Goal: Information Seeking & Learning: Learn about a topic

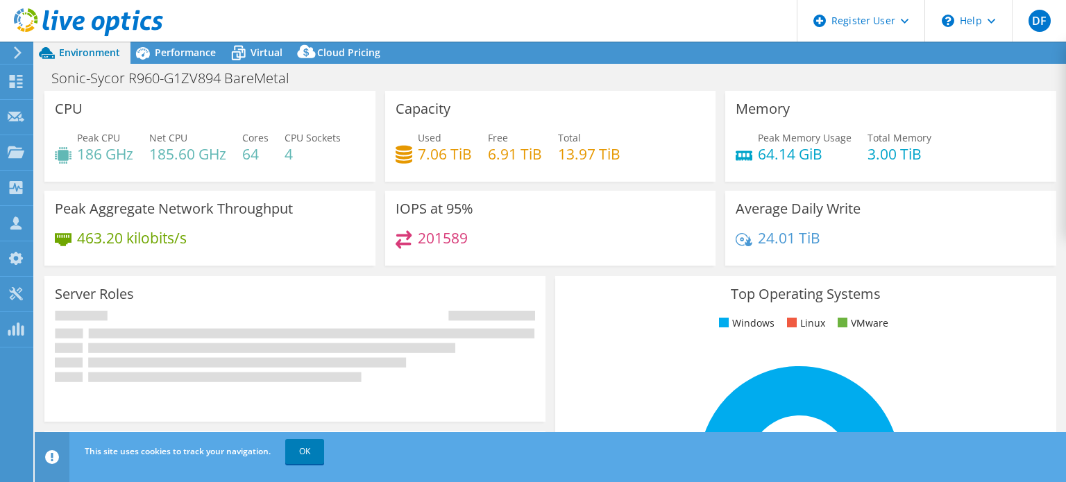
select select "EUFrankfurt"
select select "EUR"
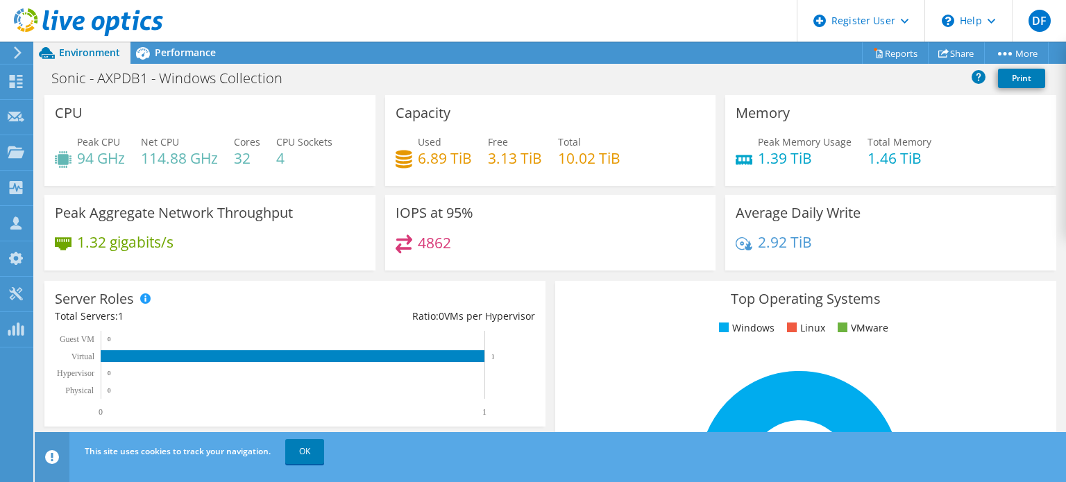
scroll to position [375, 0]
click at [307, 450] on link "OK" at bounding box center [304, 451] width 39 height 25
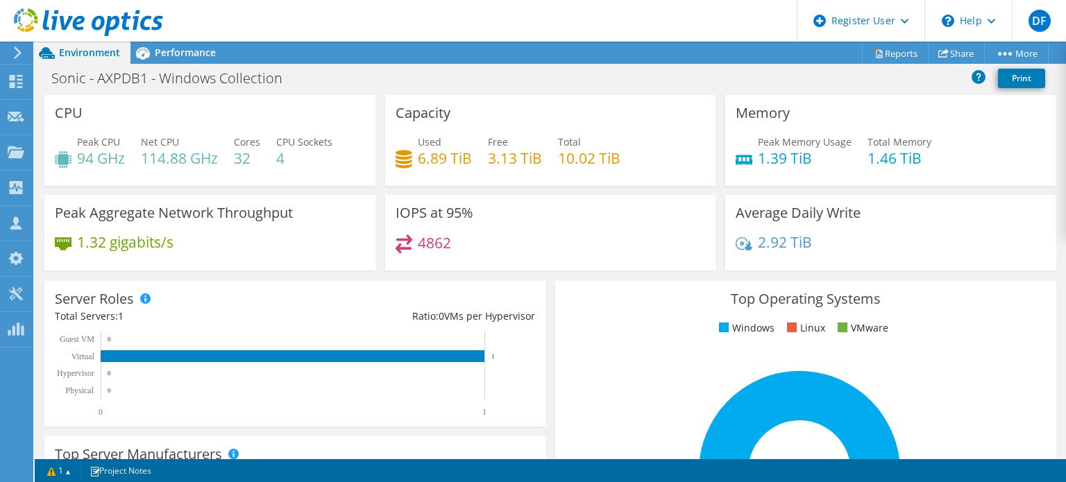
scroll to position [520, 0]
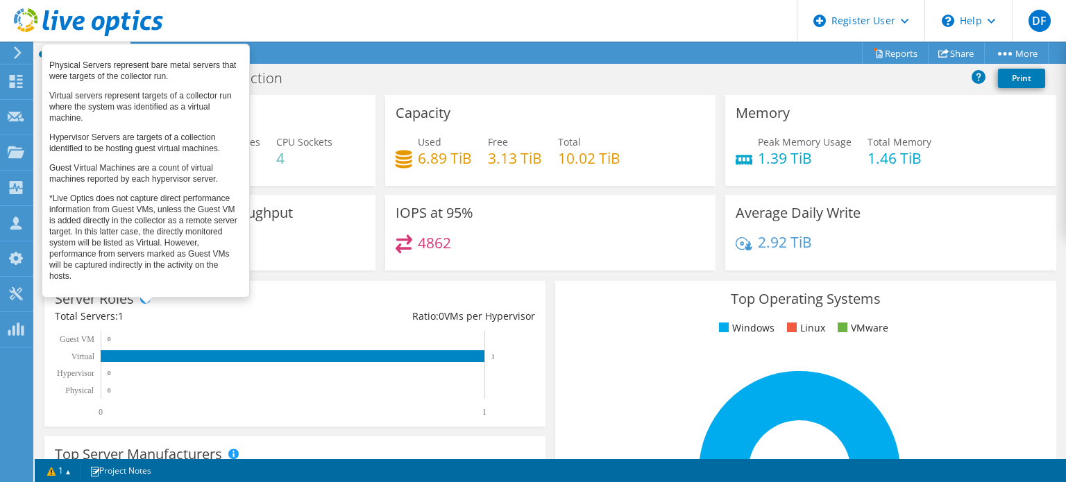
click at [146, 296] on span at bounding box center [145, 298] width 10 height 10
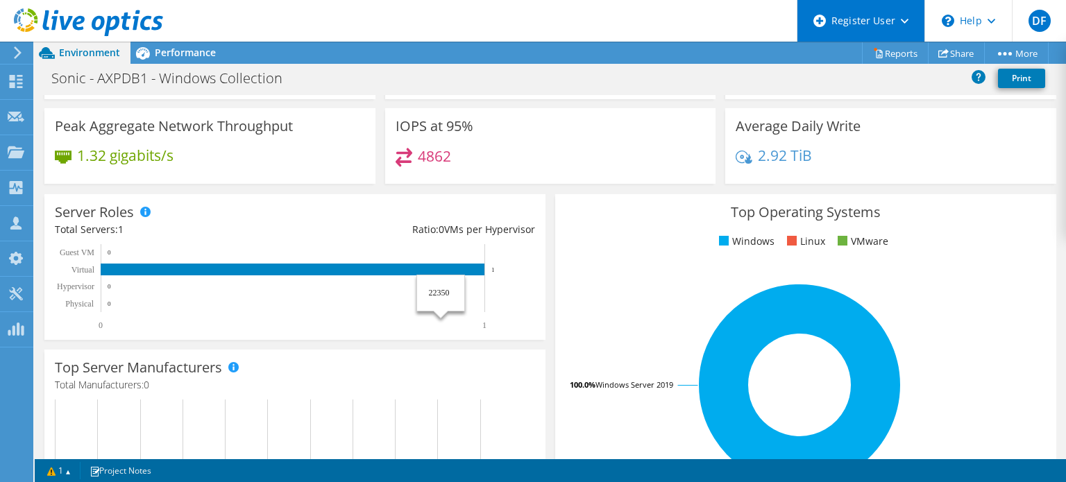
scroll to position [221, 0]
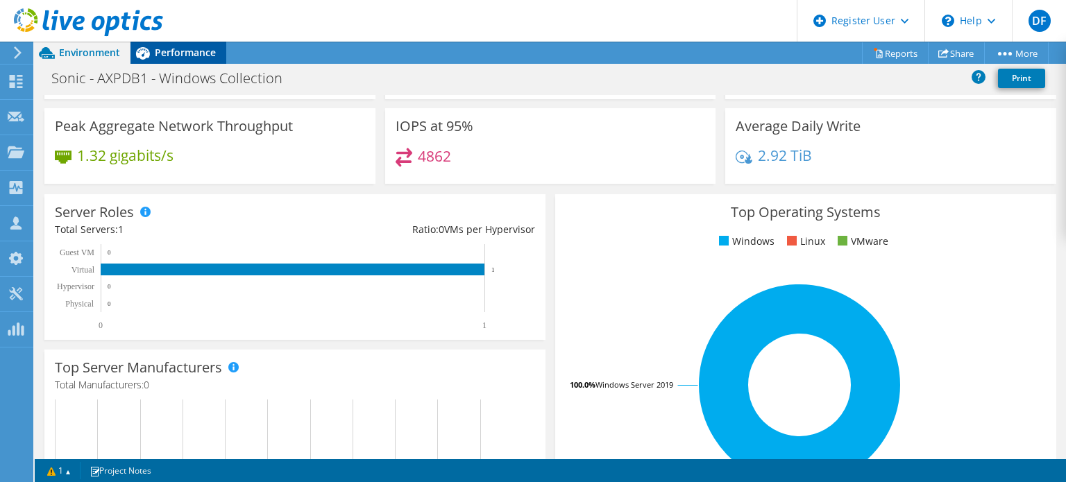
click at [193, 51] on span "Performance" at bounding box center [185, 52] width 61 height 13
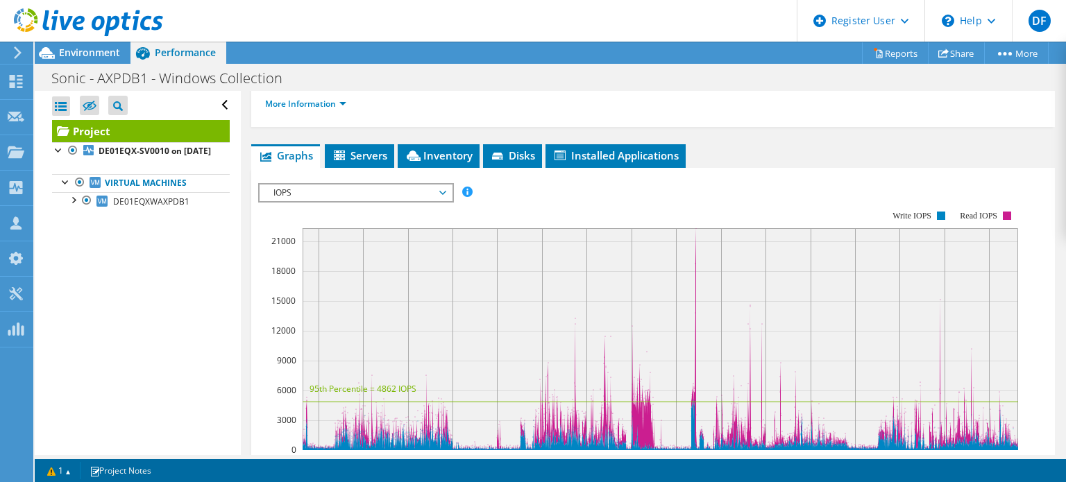
scroll to position [0, 0]
click at [354, 162] on span "Servers" at bounding box center [359, 155] width 55 height 14
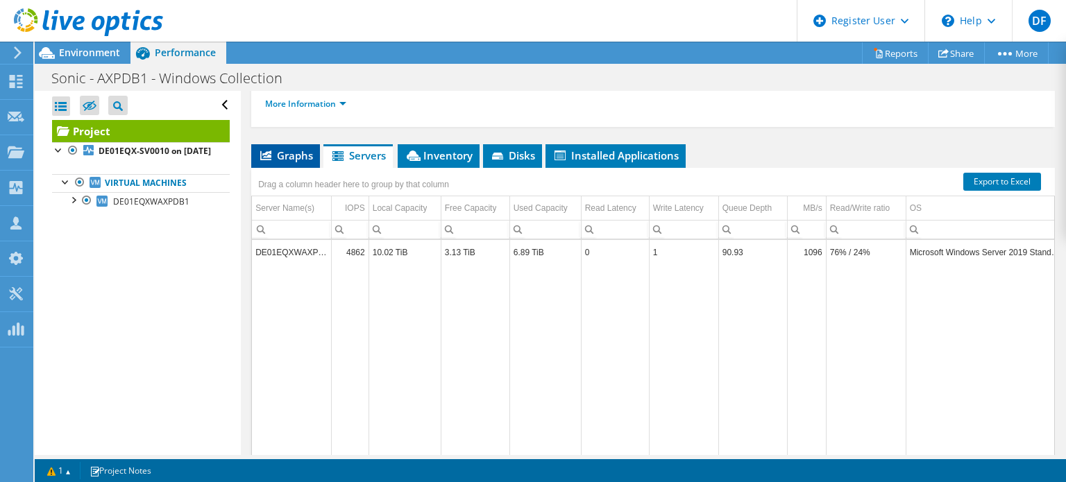
click at [277, 162] on span "Graphs" at bounding box center [285, 155] width 55 height 14
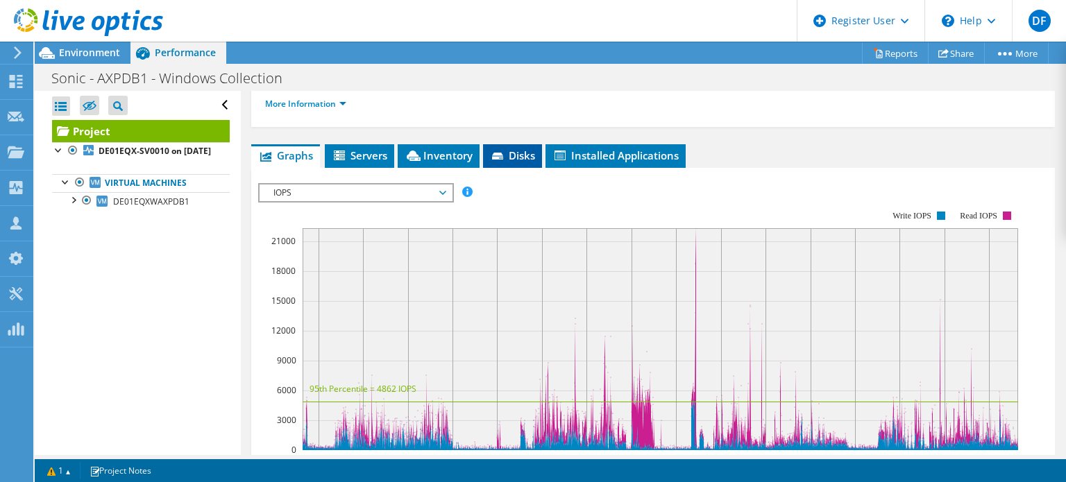
click at [504, 162] on span "Disks" at bounding box center [512, 155] width 45 height 14
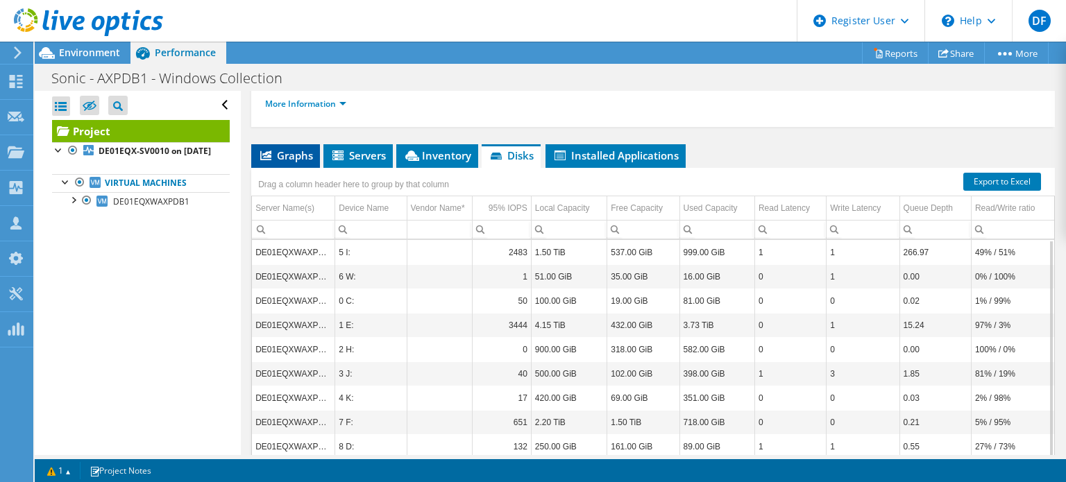
click at [286, 162] on span "Graphs" at bounding box center [285, 155] width 55 height 14
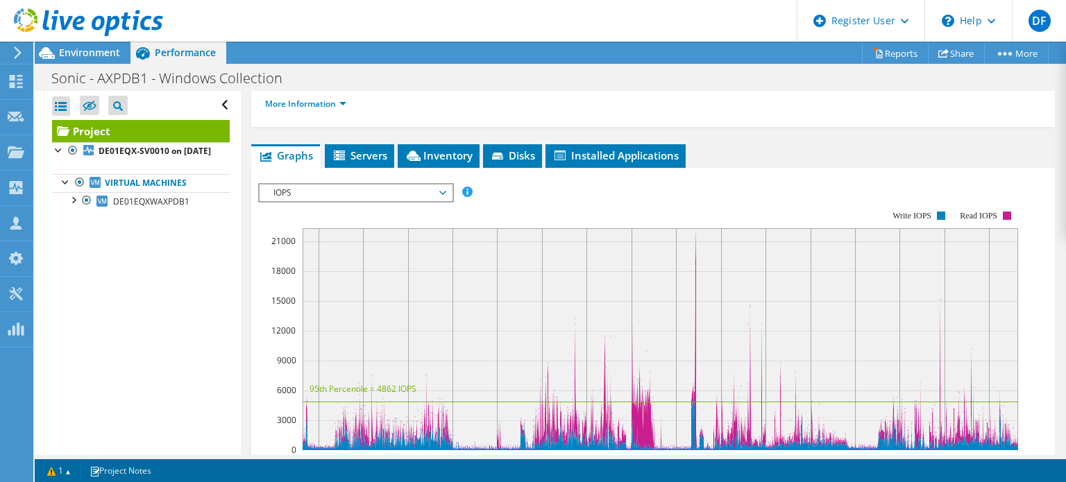
click at [857, 123] on div "More Information" at bounding box center [653, 104] width 776 height 39
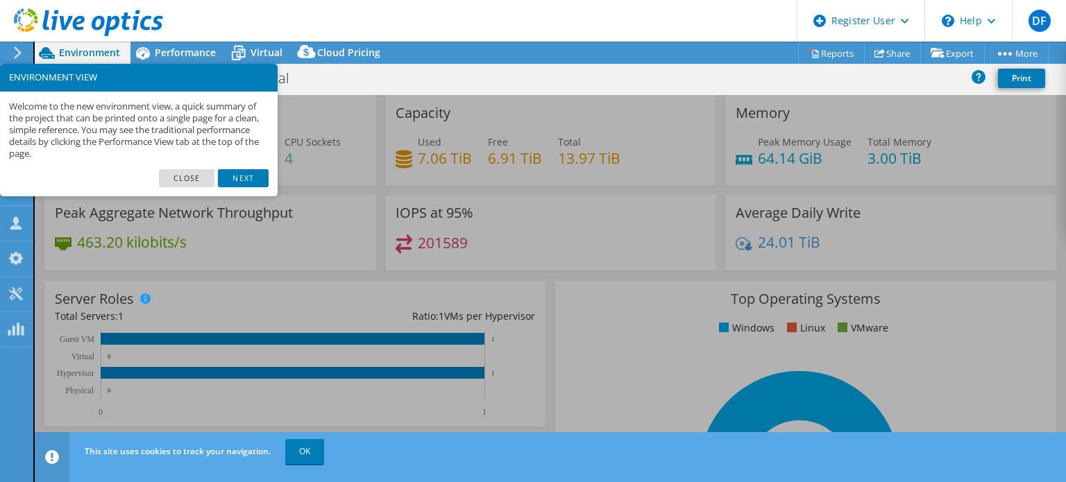
select select "EUFrankfurt"
select select "EUR"
click at [170, 185] on link "Close" at bounding box center [187, 178] width 56 height 18
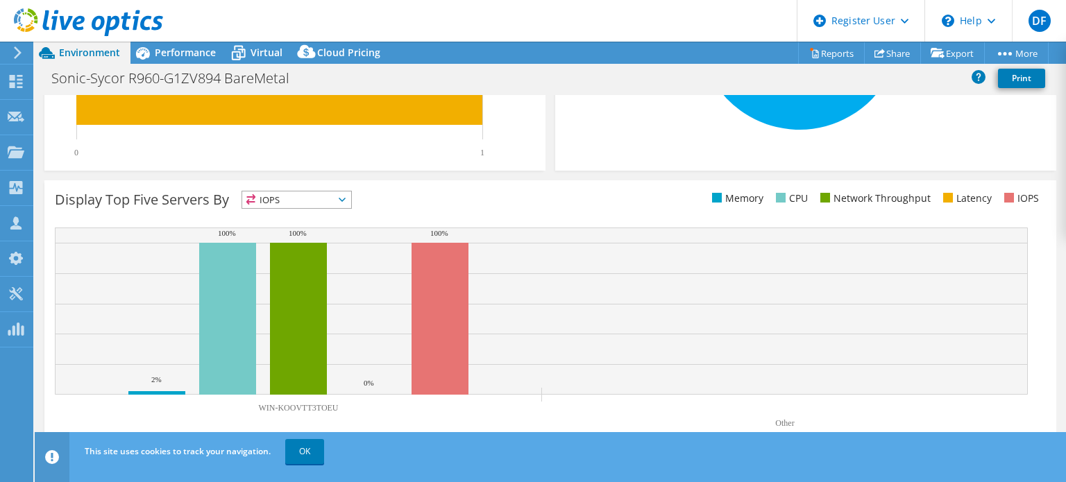
scroll to position [442, 0]
click at [336, 200] on span "IOPS" at bounding box center [296, 200] width 109 height 17
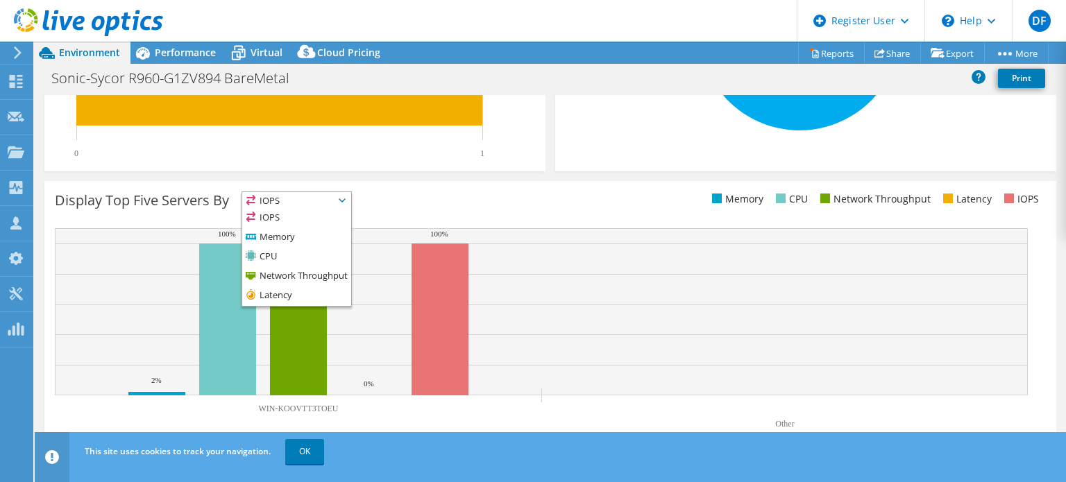
click at [451, 187] on div "Display Top Five Servers By IOPS IOPS" at bounding box center [549, 316] width 1011 height 271
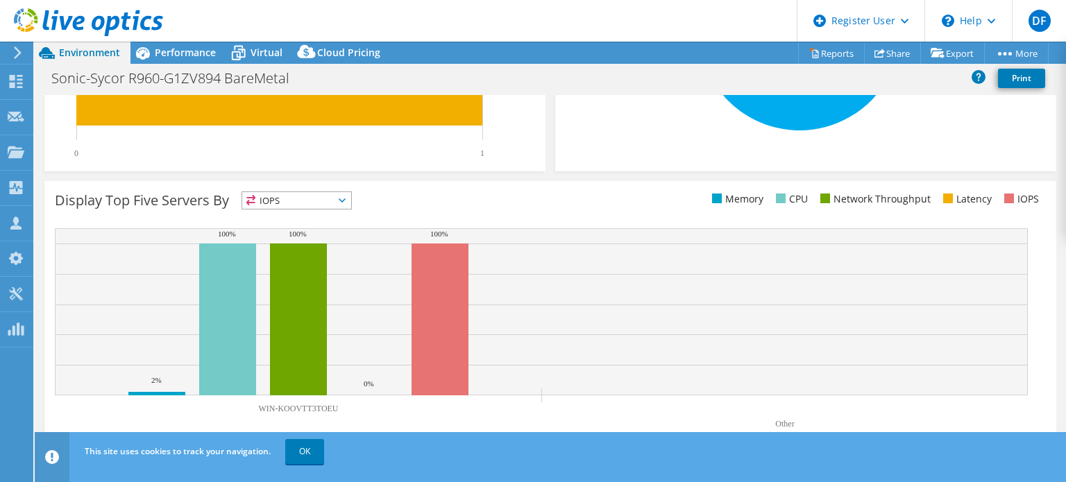
scroll to position [443, 0]
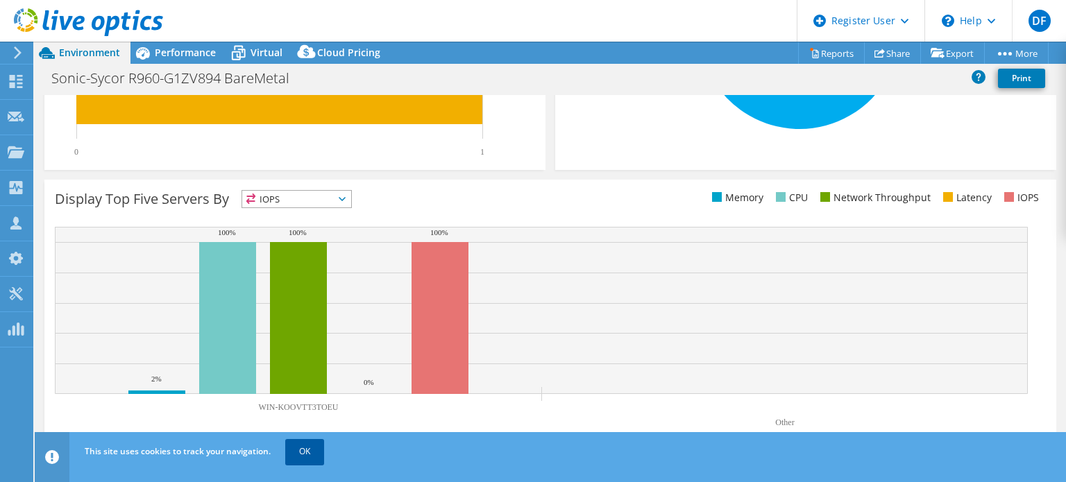
click at [302, 455] on link "OK" at bounding box center [304, 451] width 39 height 25
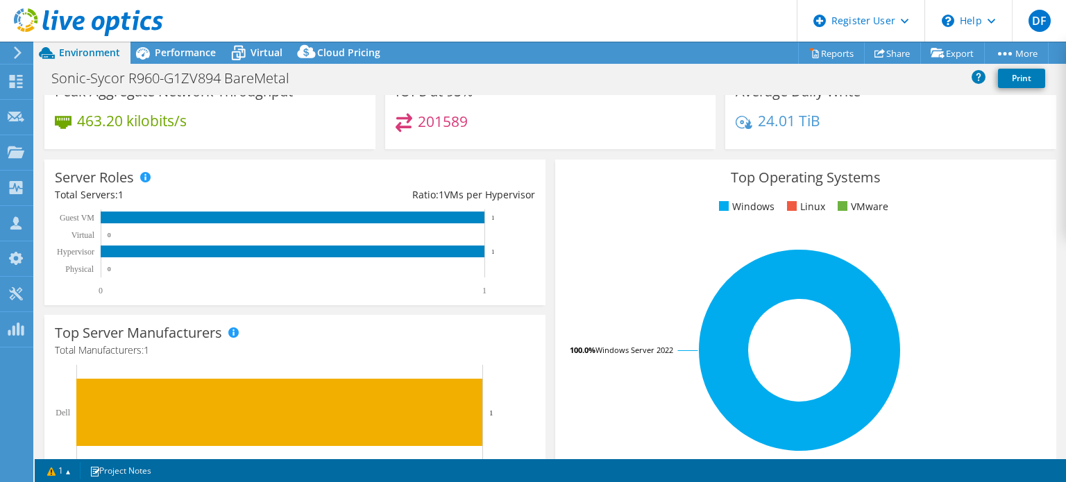
scroll to position [0, 0]
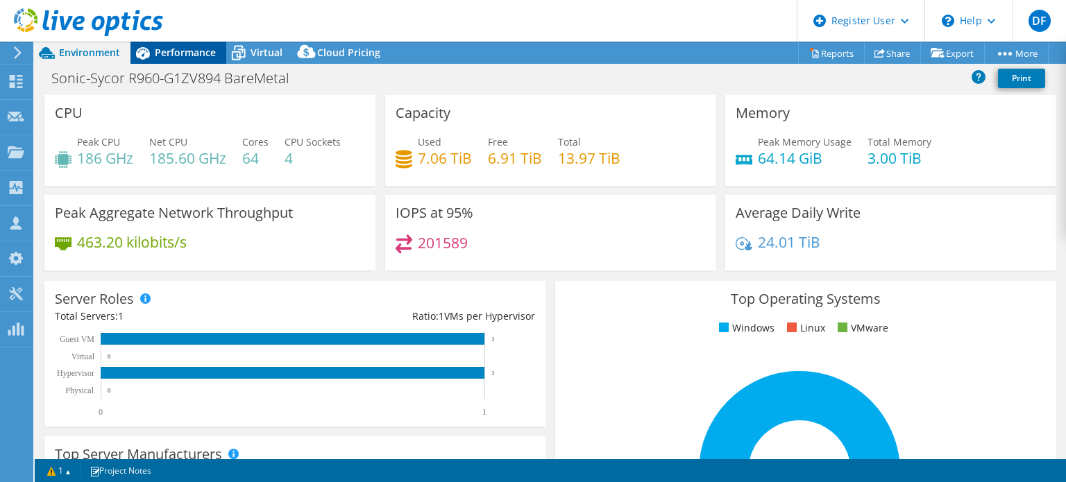
click at [186, 58] on span "Performance" at bounding box center [185, 52] width 61 height 13
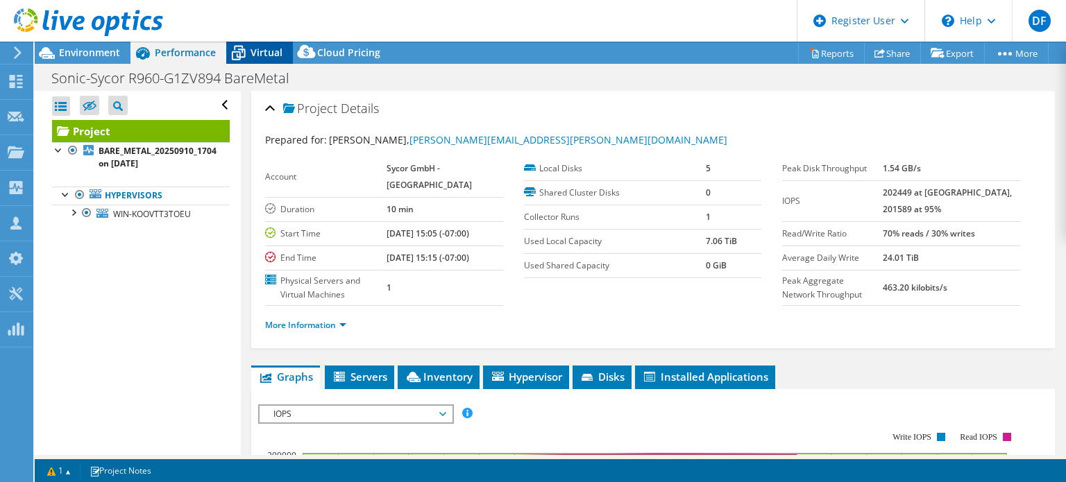
click at [253, 56] on span "Virtual" at bounding box center [266, 52] width 32 height 13
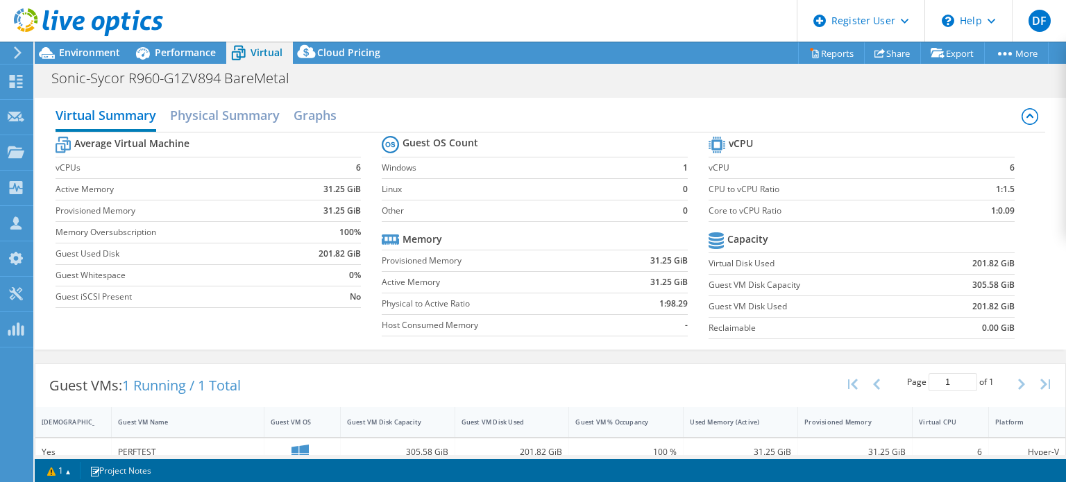
scroll to position [74, 0]
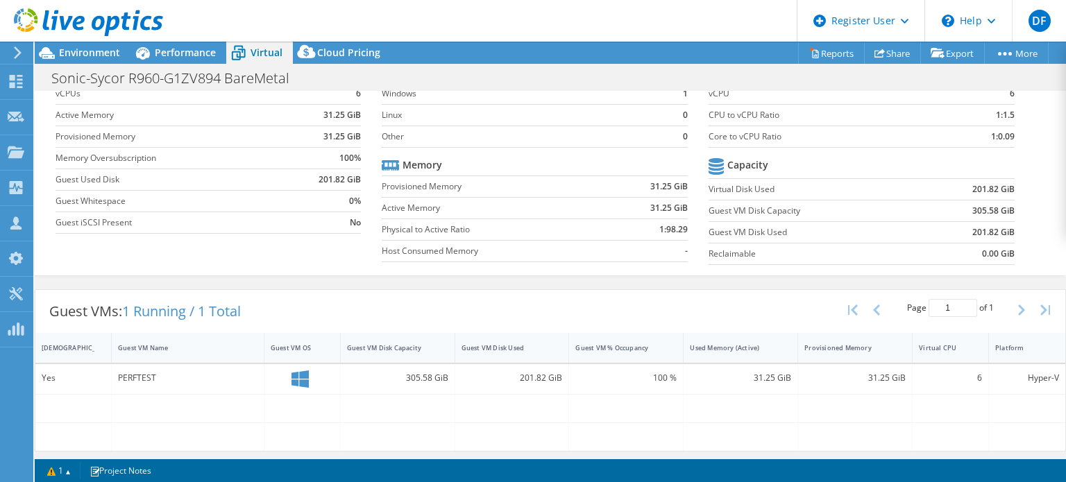
click at [125, 379] on div "PERFTEST" at bounding box center [187, 377] width 139 height 15
click at [67, 373] on div "Yes" at bounding box center [73, 377] width 63 height 15
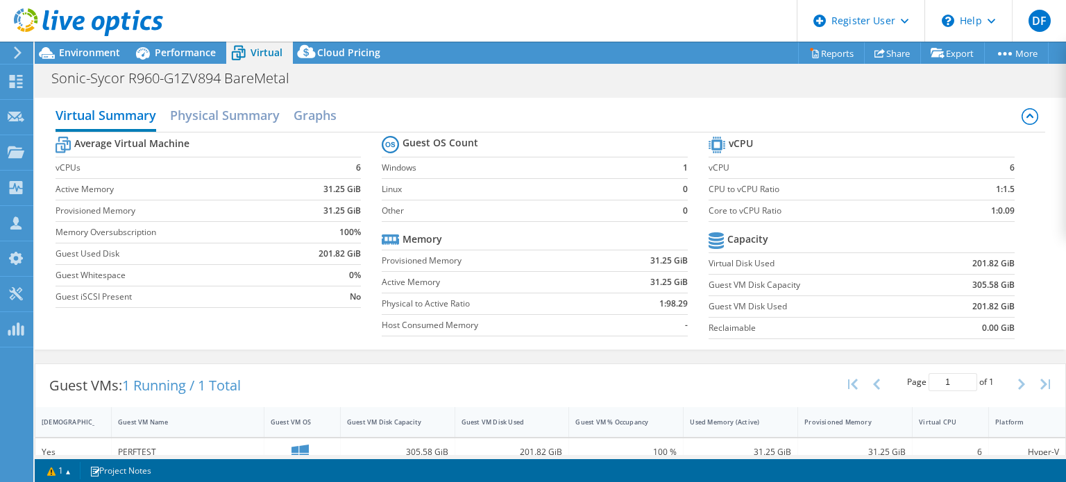
scroll to position [0, 0]
click at [325, 108] on h2 "Graphs" at bounding box center [314, 116] width 43 height 31
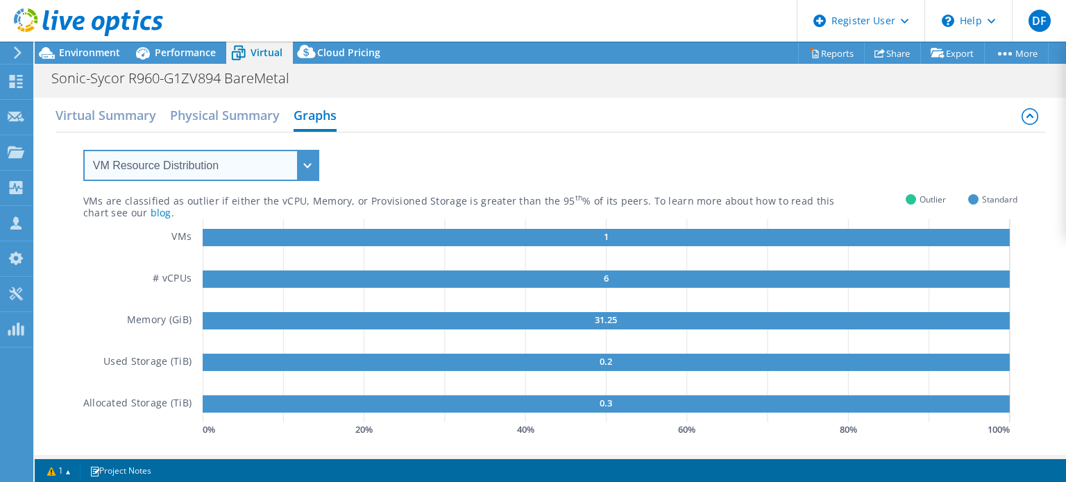
click at [183, 170] on select "VM Resource Distribution Provisioning Contrast Over Provisioning" at bounding box center [201, 165] width 236 height 31
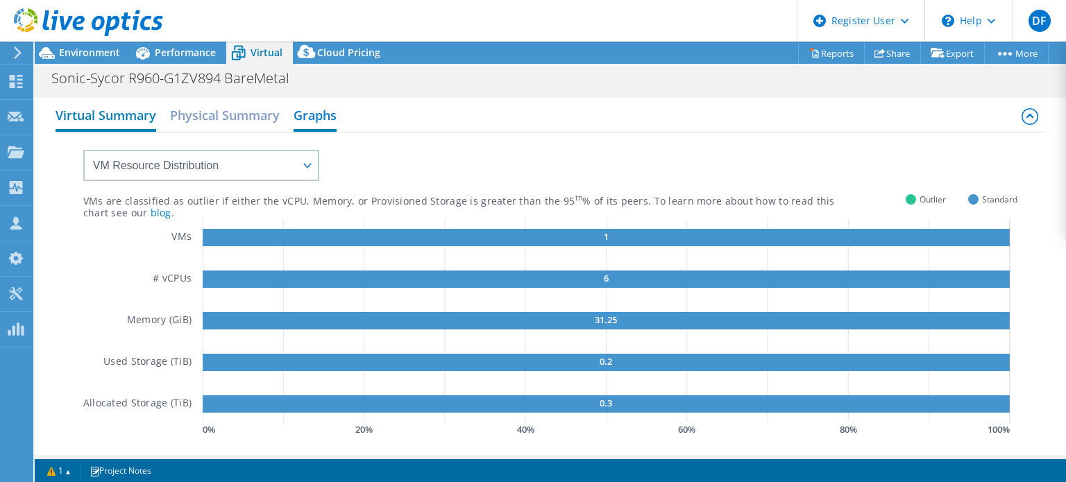
click at [117, 114] on h2 "Virtual Summary" at bounding box center [105, 116] width 101 height 31
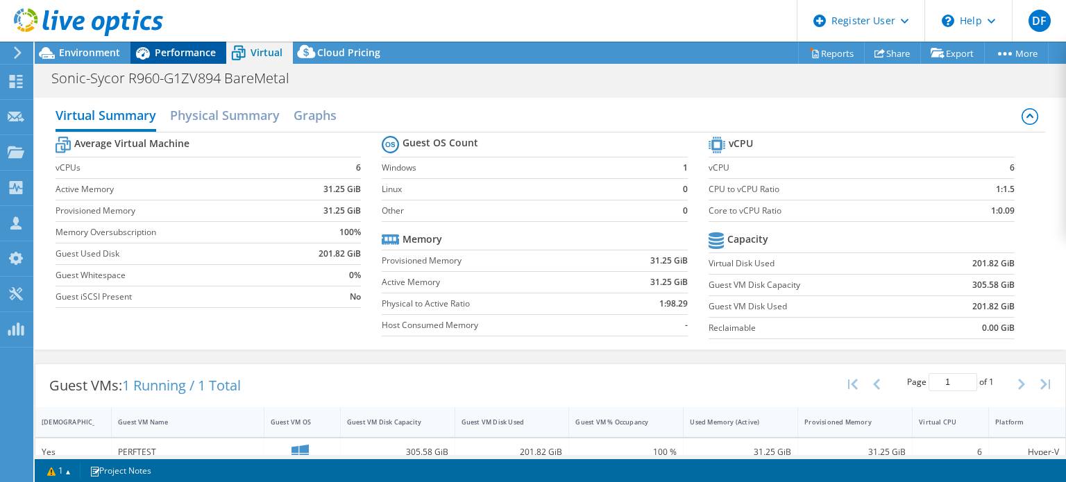
click at [157, 55] on span "Performance" at bounding box center [185, 52] width 61 height 13
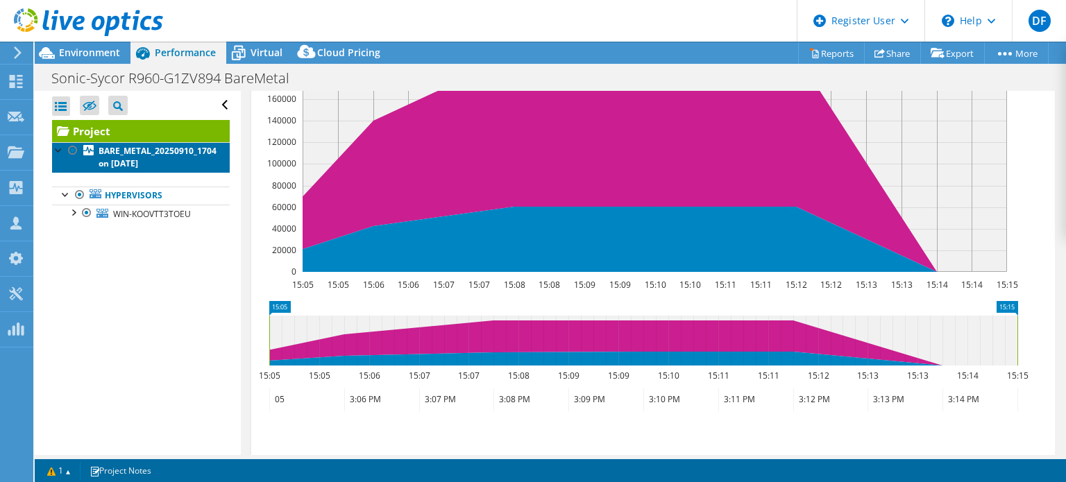
click at [115, 156] on b "BARE_METAL_20250910_1704 on [DATE]" at bounding box center [158, 157] width 118 height 24
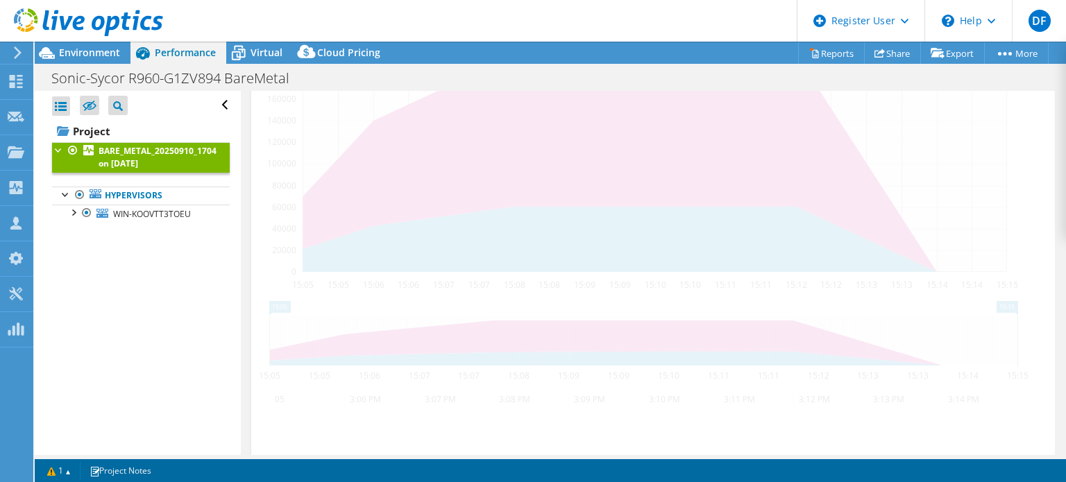
scroll to position [327, 0]
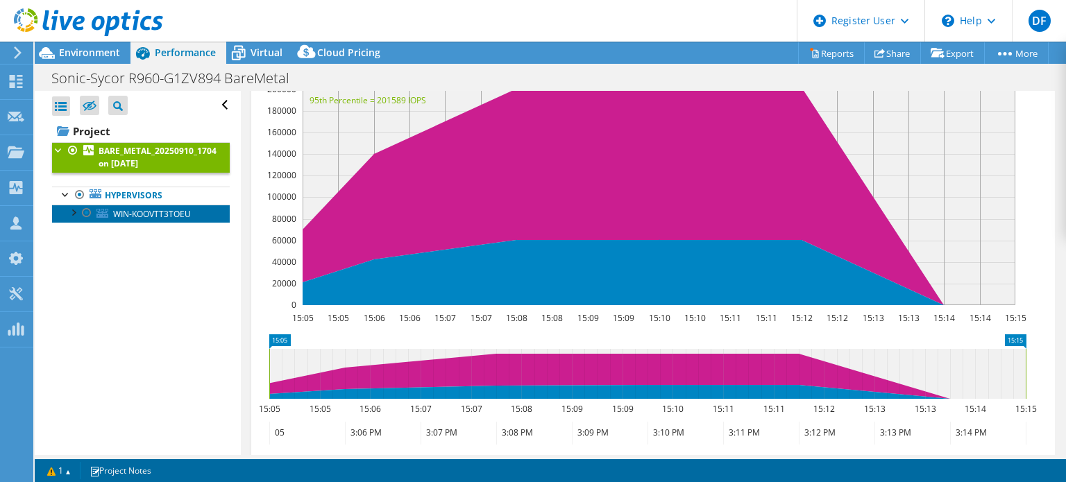
click at [120, 213] on span "WIN-KOOVTT3TOEU" at bounding box center [152, 214] width 78 height 12
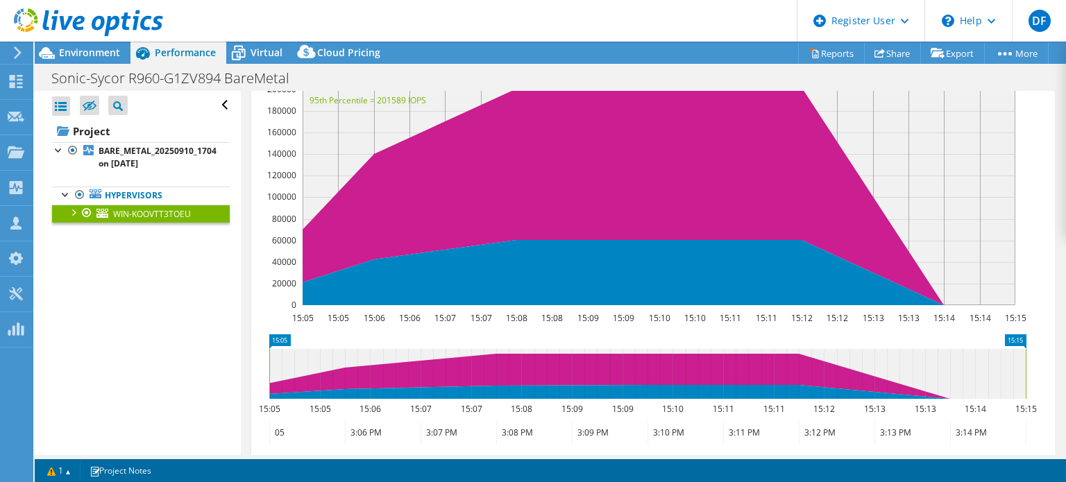
click at [69, 213] on div at bounding box center [73, 212] width 14 height 14
click at [69, 211] on div at bounding box center [73, 212] width 14 height 14
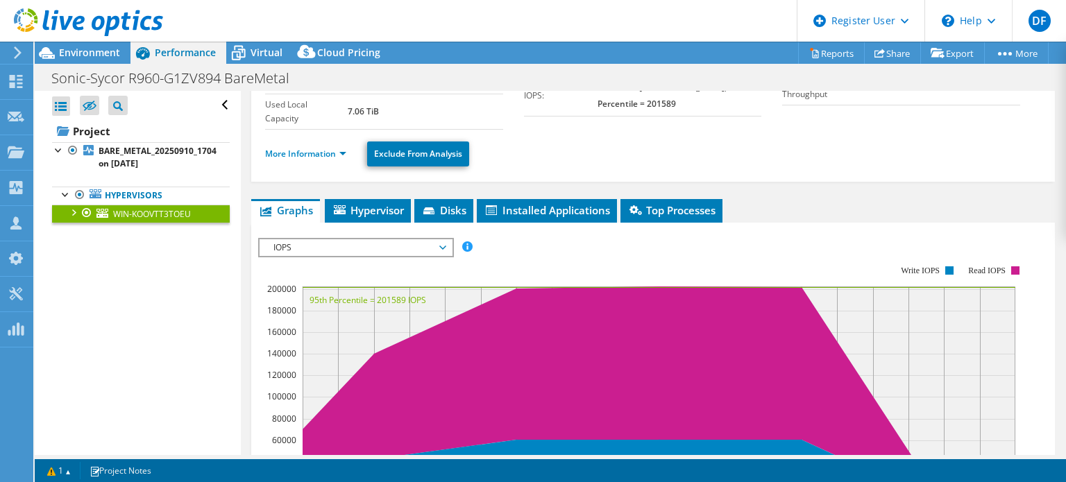
scroll to position [130, 0]
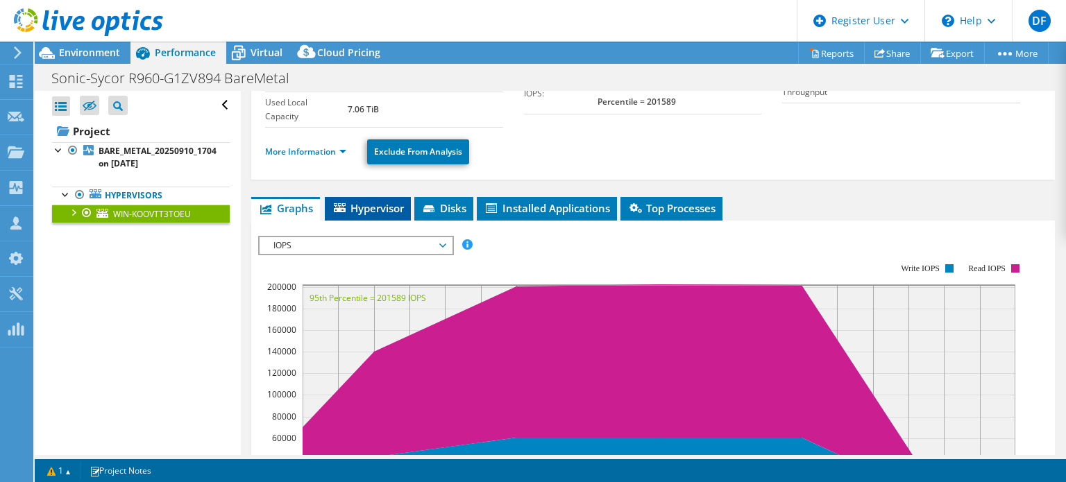
click at [366, 202] on span "Hypervisor" at bounding box center [368, 208] width 72 height 14
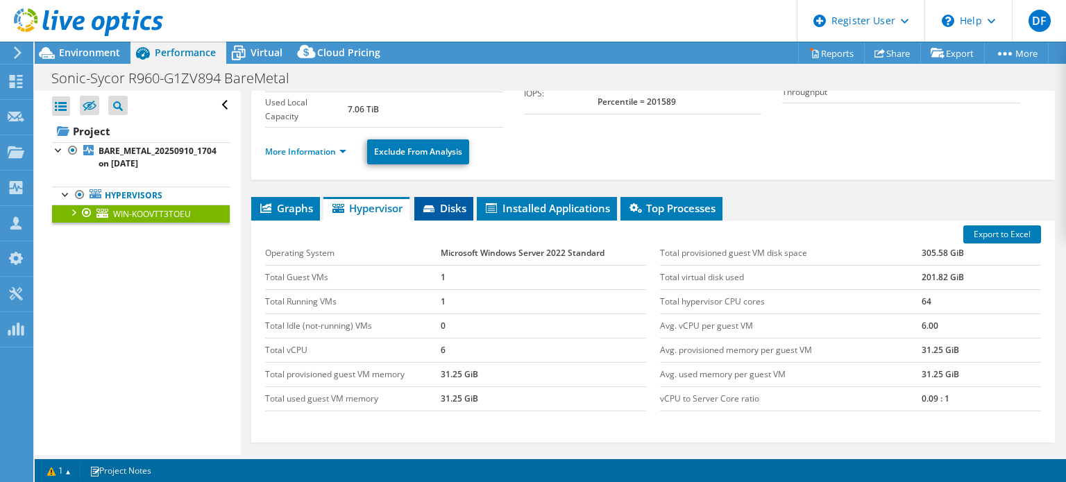
click at [452, 205] on span "Disks" at bounding box center [443, 208] width 45 height 14
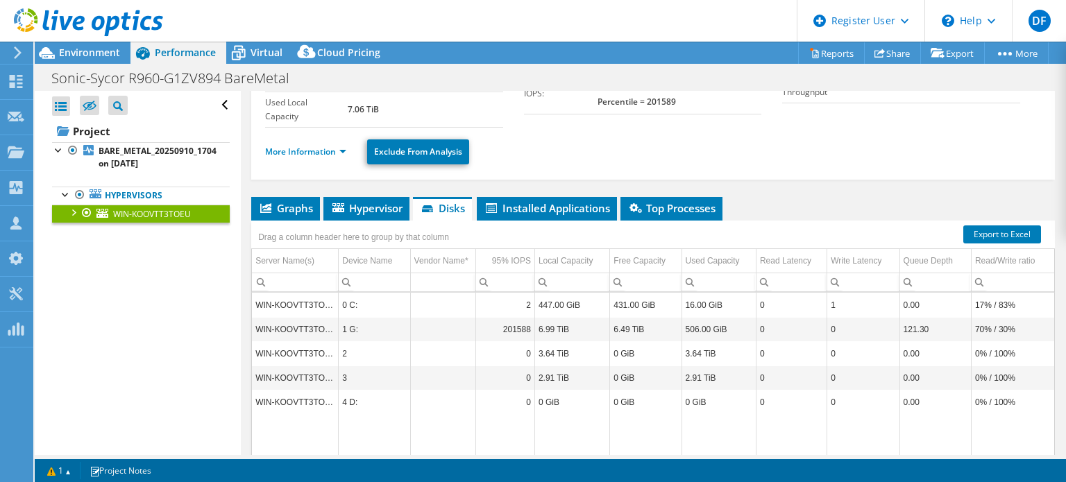
click at [552, 325] on td "6.99 TiB" at bounding box center [571, 329] width 75 height 24
click at [549, 327] on td "6.99 TiB" at bounding box center [571, 329] width 75 height 24
click at [551, 327] on td "6.99 TiB" at bounding box center [571, 329] width 75 height 24
click at [552, 326] on td "6.99 TiB" at bounding box center [571, 329] width 75 height 24
